Goal: Information Seeking & Learning: Learn about a topic

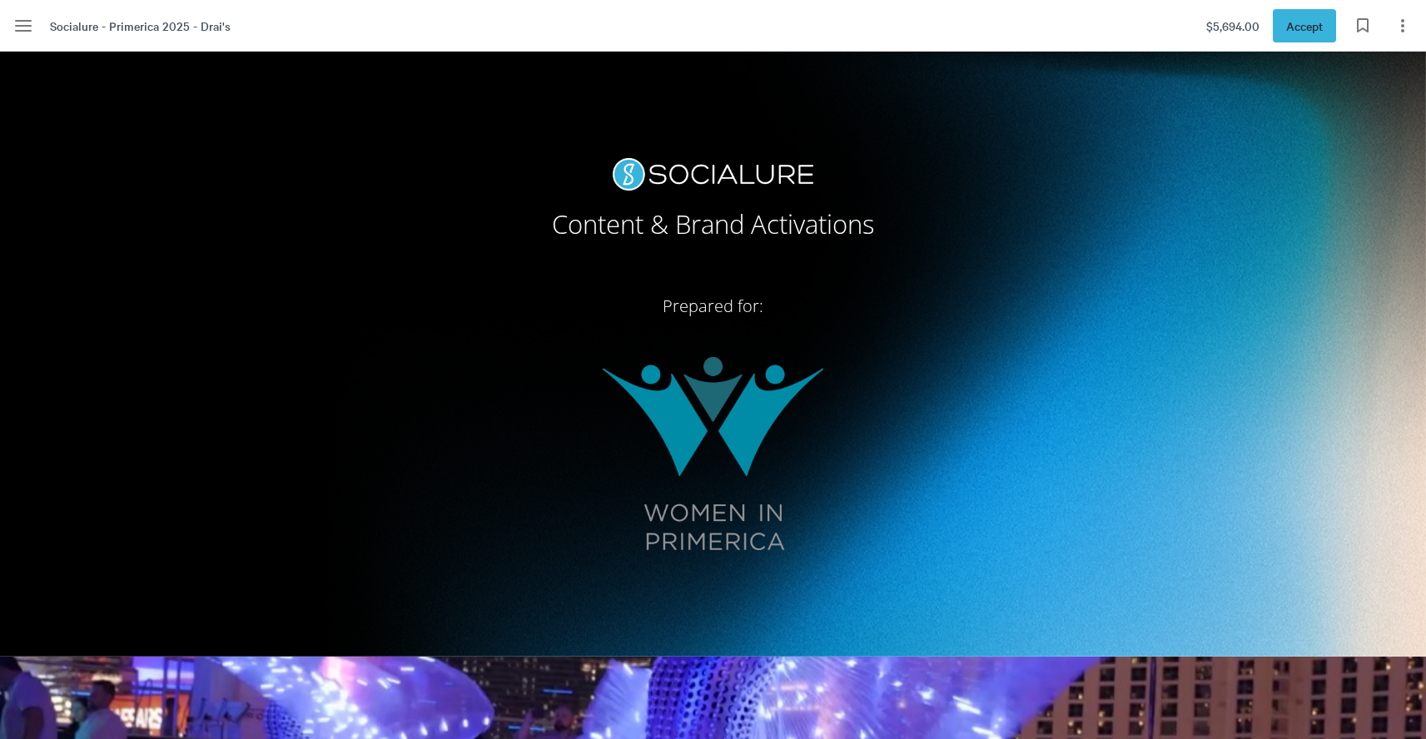
click at [787, 421] on img at bounding box center [713, 453] width 221 height 193
click at [765, 424] on img at bounding box center [713, 453] width 221 height 193
click at [1083, 418] on div at bounding box center [713, 354] width 1426 height 605
click at [759, 335] on p at bounding box center [713, 340] width 670 height 33
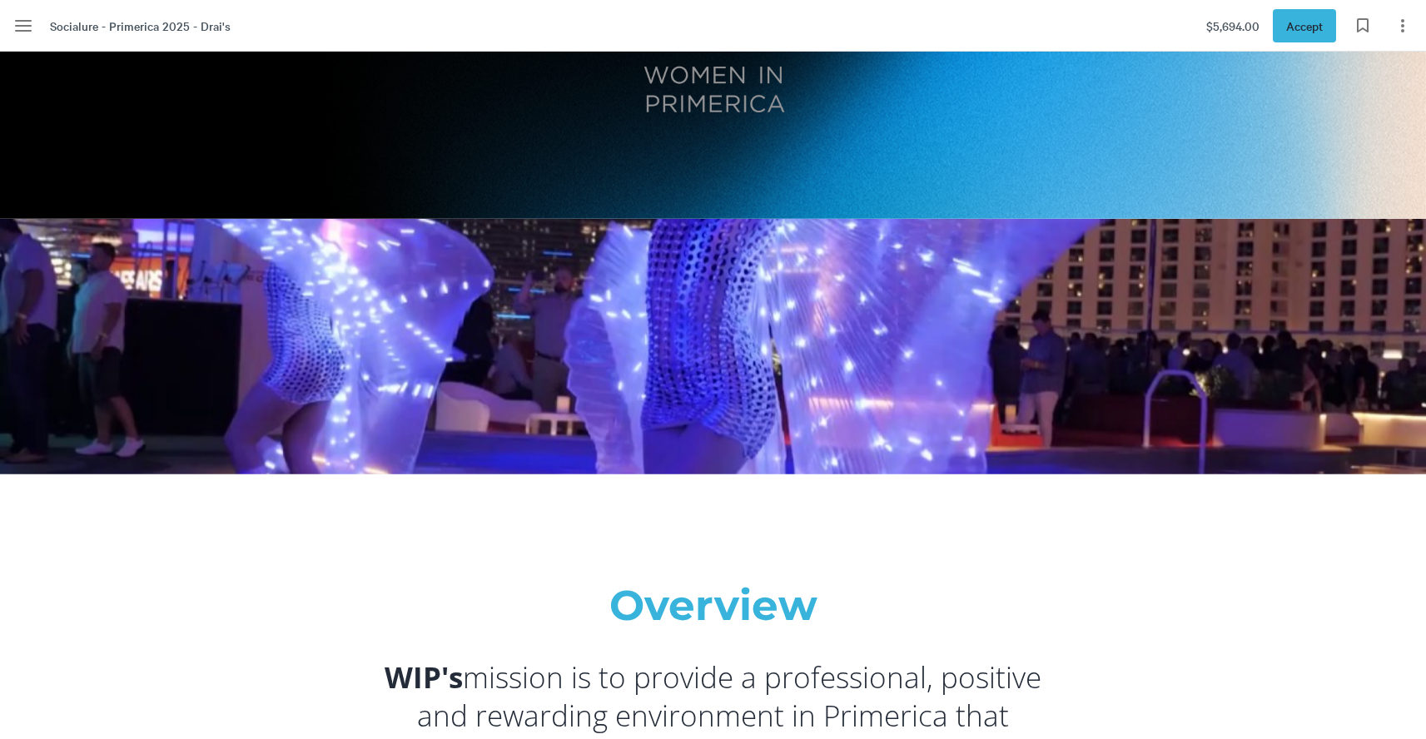
scroll to position [451, 0]
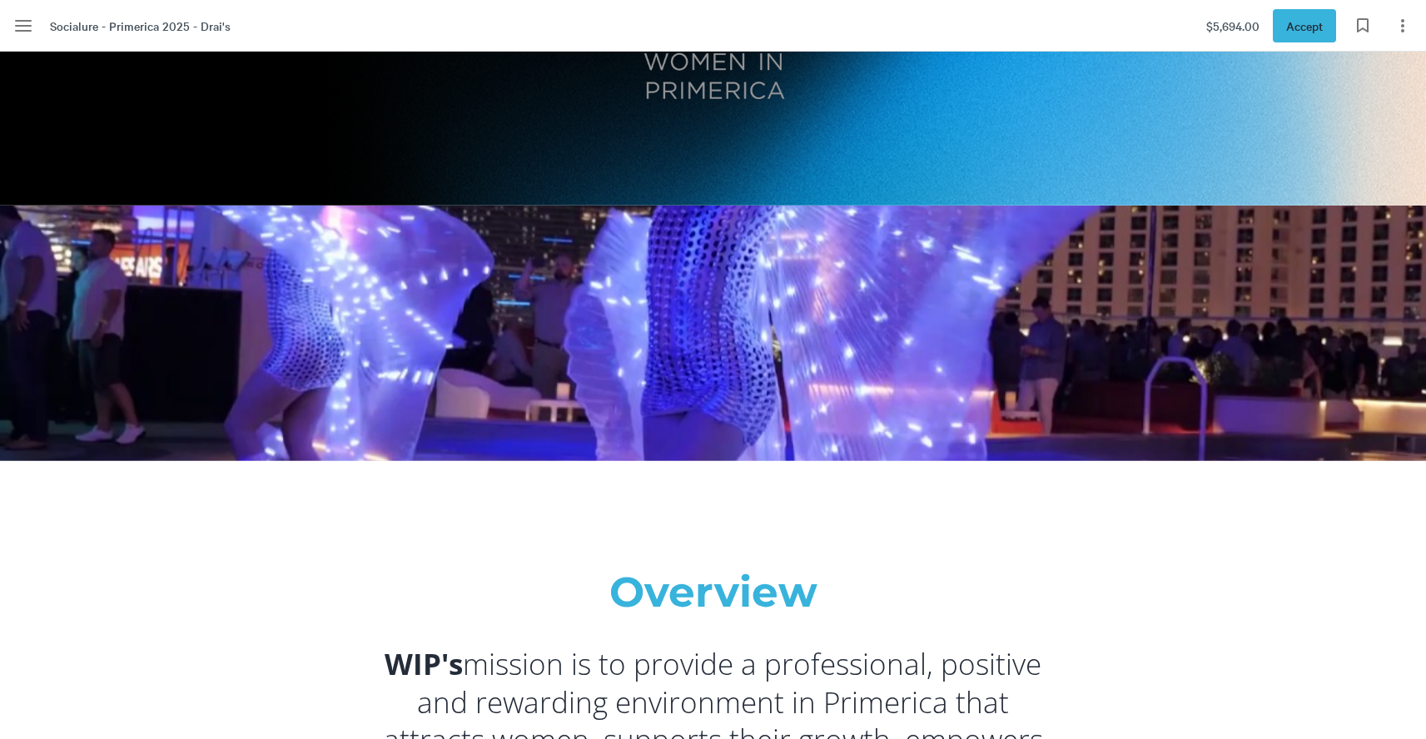
drag, startPoint x: 666, startPoint y: 394, endPoint x: 911, endPoint y: 407, distance: 245.0
click at [667, 395] on div at bounding box center [713, 334] width 1426 height 256
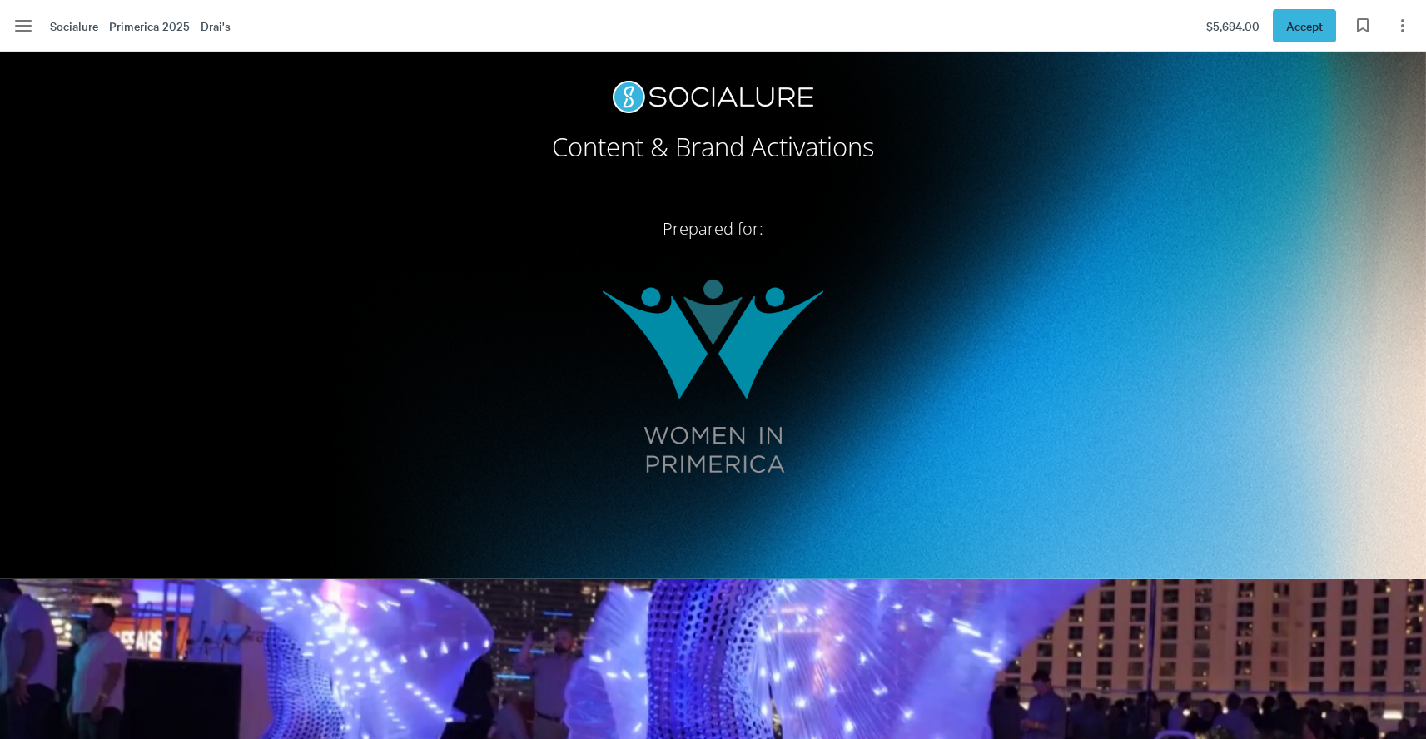
scroll to position [0, 0]
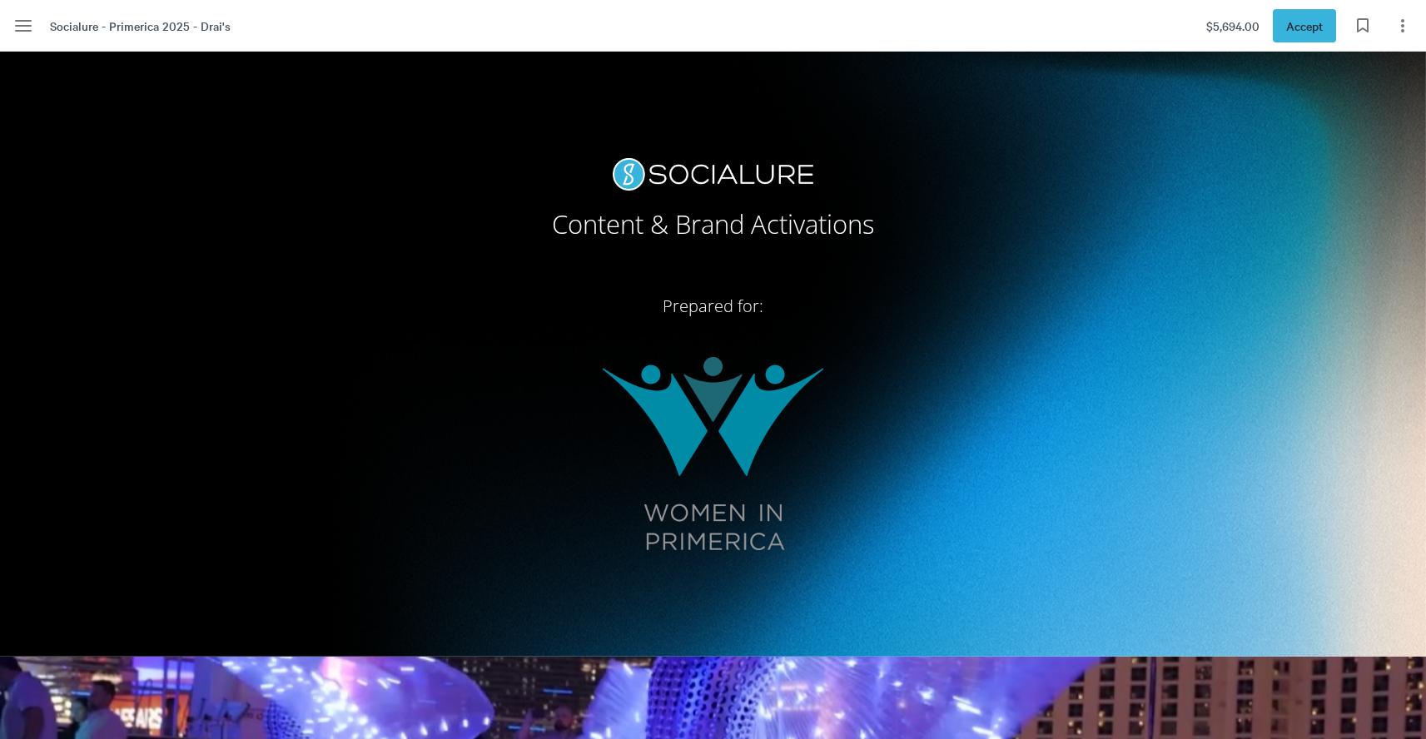
click at [1004, 282] on p at bounding box center [713, 267] width 670 height 33
click at [652, 219] on h2 "Content & Brand Activations" at bounding box center [713, 221] width 670 height 61
click at [762, 319] on h2 "Prepared for:" at bounding box center [713, 304] width 670 height 39
